Goal: Contribute content

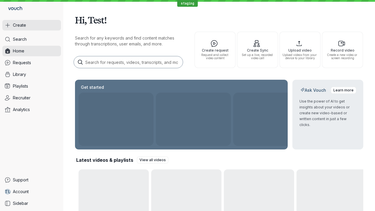
click at [32, 25] on button "Create" at bounding box center [31, 25] width 59 height 11
